Goal: Information Seeking & Learning: Learn about a topic

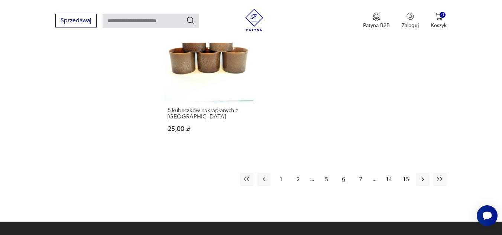
scroll to position [1126, 0]
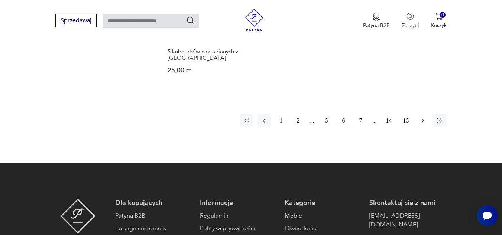
click at [425, 117] on icon "button" at bounding box center [422, 120] width 7 height 7
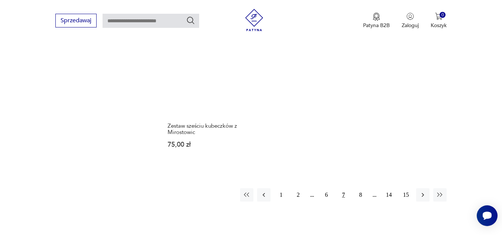
scroll to position [1126, 0]
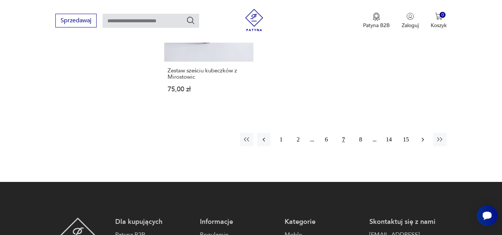
click at [424, 138] on icon "button" at bounding box center [422, 139] width 7 height 7
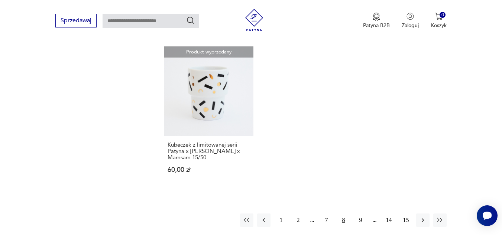
scroll to position [1200, 0]
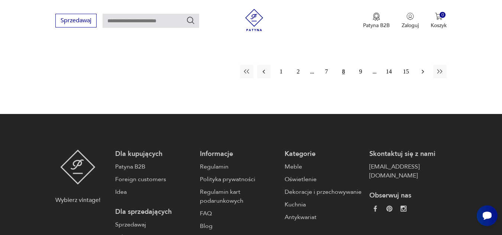
click at [423, 69] on icon "button" at bounding box center [422, 71] width 7 height 7
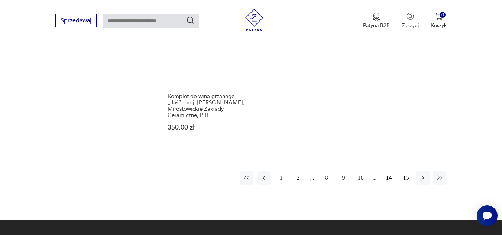
scroll to position [1126, 0]
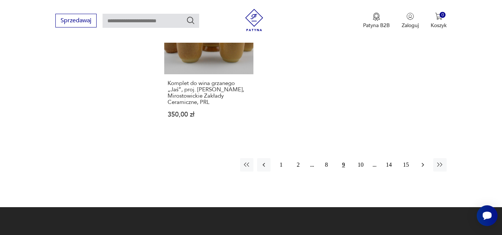
click at [420, 161] on icon "button" at bounding box center [422, 164] width 7 height 7
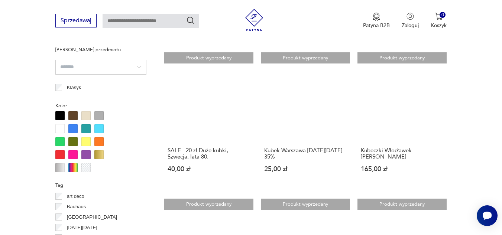
scroll to position [680, 0]
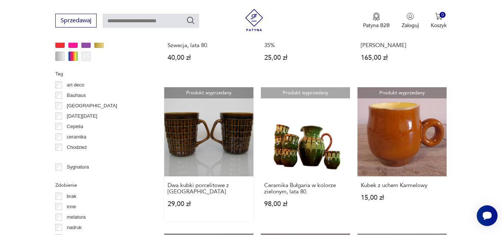
click at [227, 126] on link "Produkt wyprzedany Dwa kubki porcelitowe z [GEOGRAPHIC_DATA] 29,00 zł" at bounding box center [208, 154] width 89 height 134
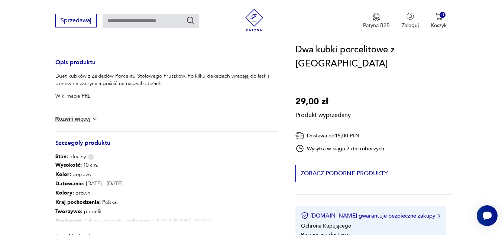
scroll to position [297, 0]
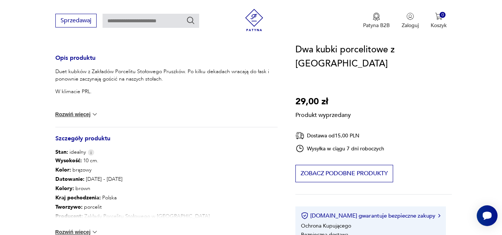
click at [88, 116] on button "Rozwiń więcej" at bounding box center [76, 114] width 43 height 7
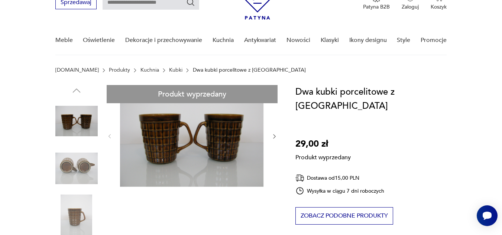
scroll to position [37, 0]
drag, startPoint x: 69, startPoint y: 169, endPoint x: 71, endPoint y: 173, distance: 4.3
